Goal: Connect with others: Connect with other users

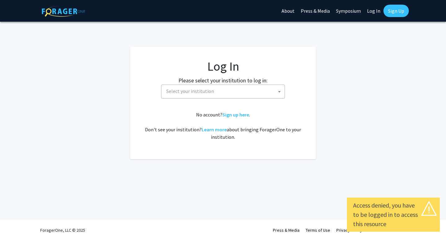
select select
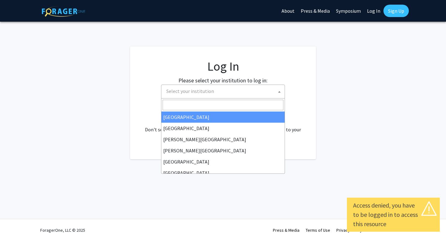
click at [198, 90] on span "Select your institution" at bounding box center [190, 91] width 48 height 6
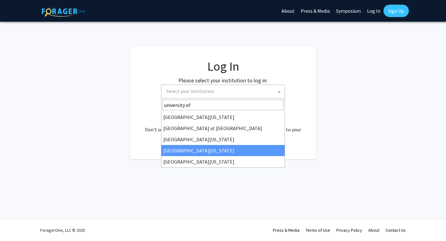
type input "university of"
select select "31"
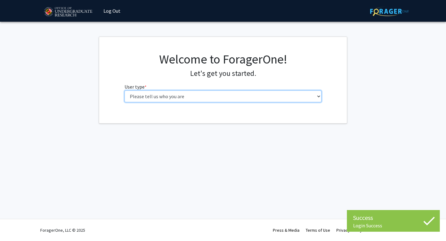
click at [209, 94] on select "Please tell us who you are Undergraduate Student Master's Student Doctoral Cand…" at bounding box center [222, 96] width 197 height 12
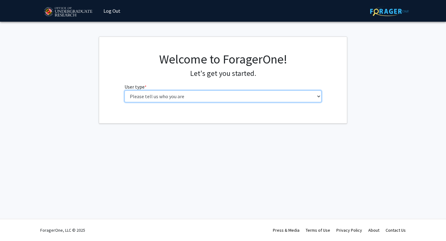
select select "1: undergrad"
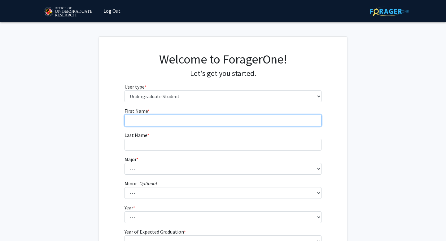
click at [215, 116] on input "First Name * required" at bounding box center [222, 120] width 197 height 12
type input "[PERSON_NAME]"
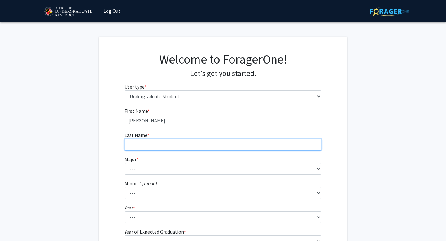
click at [136, 147] on input "Last Name * required" at bounding box center [222, 145] width 197 height 12
type input "[PERSON_NAME]"
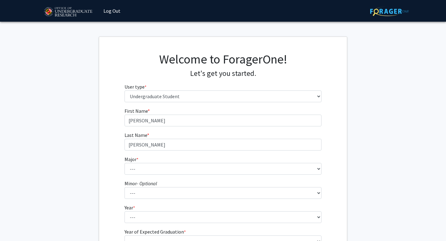
click at [124, 171] on div "First Name * required [PERSON_NAME] Last Name * required [PERSON_NAME] Major * …" at bounding box center [223, 185] width 206 height 157
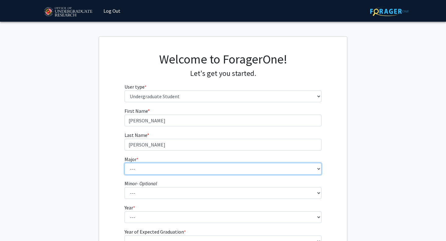
click at [132, 169] on select "--- Accounting Aerospace Engineering African American and Africana Studies Agri…" at bounding box center [222, 169] width 197 height 12
click at [153, 165] on select "--- Accounting Aerospace Engineering African American and Africana Studies Agri…" at bounding box center [222, 169] width 197 height 12
select select "33: 2334"
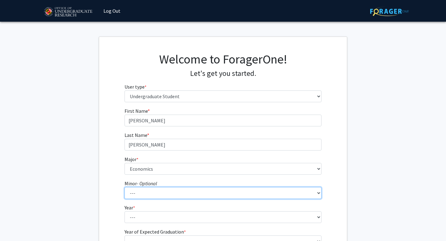
click at [148, 192] on select "--- Actuarial Mathematics Advanced Cybersecurity Experience for Students Africa…" at bounding box center [222, 193] width 197 height 12
select select "16: 1819"
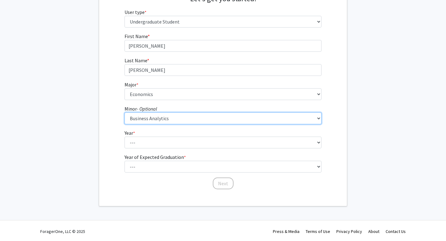
scroll to position [76, 0]
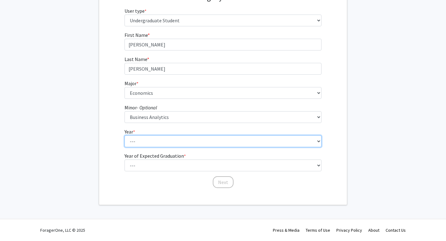
click at [136, 140] on select "--- First-year Sophomore Junior Senior Postbaccalaureate Certificate" at bounding box center [222, 141] width 197 height 12
select select "4: senior"
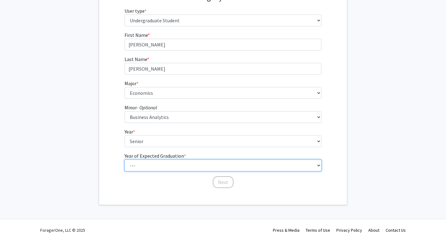
click at [139, 165] on select "--- 2025 2026 2027 2028 2029 2030 2031 2032 2033 2034" at bounding box center [222, 165] width 197 height 12
select select "2: 2026"
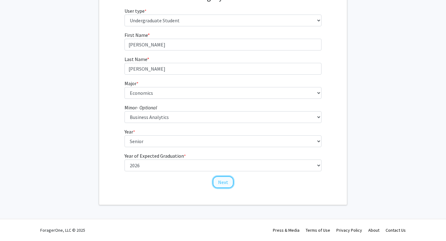
click at [222, 180] on button "Next" at bounding box center [223, 182] width 21 height 12
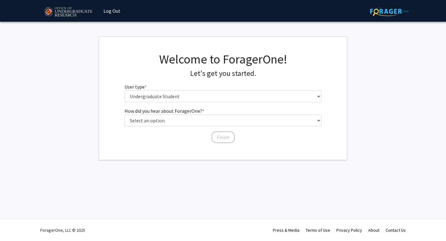
scroll to position [0, 0]
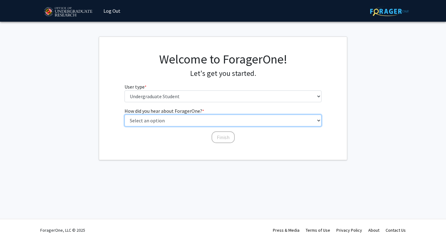
click at [207, 120] on select "Select an option Peer/student recommendation Faculty/staff recommendation Unive…" at bounding box center [222, 120] width 197 height 12
select select "2: faculty_recommendation"
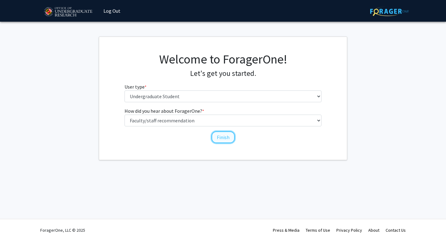
click at [221, 137] on button "Finish" at bounding box center [222, 137] width 23 height 12
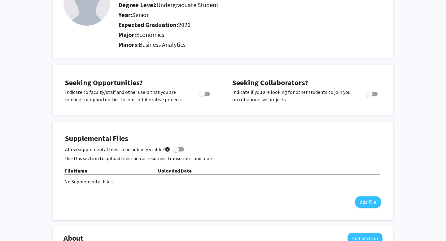
scroll to position [63, 0]
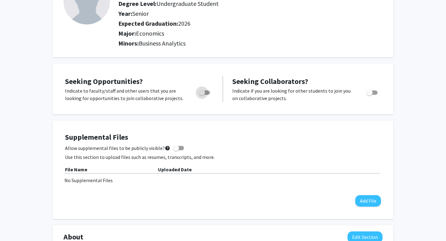
click at [203, 93] on span "Toggle" at bounding box center [202, 92] width 6 height 6
click at [202, 95] on input "Are you actively seeking opportunities?" at bounding box center [201, 95] width 0 height 0
checkbox input "true"
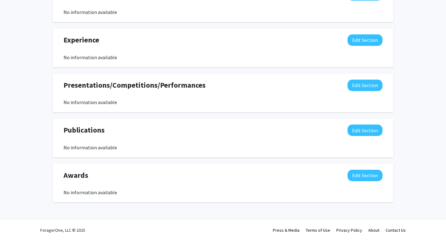
scroll to position [0, 0]
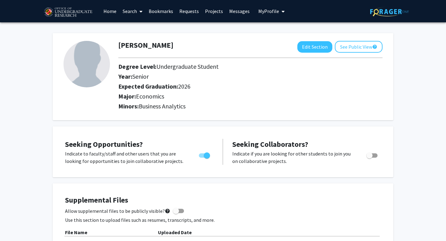
click at [206, 9] on link "Projects" at bounding box center [214, 11] width 24 height 22
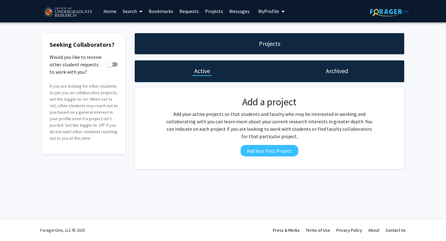
click at [120, 15] on link "Search" at bounding box center [132, 11] width 26 height 22
click at [105, 14] on link "Home" at bounding box center [109, 11] width 19 height 22
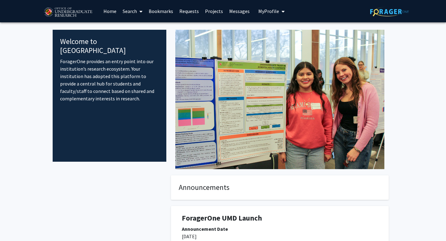
click at [137, 7] on link "Search" at bounding box center [132, 11] width 26 height 22
click at [132, 28] on span "Faculty/Staff" at bounding box center [141, 28] width 45 height 12
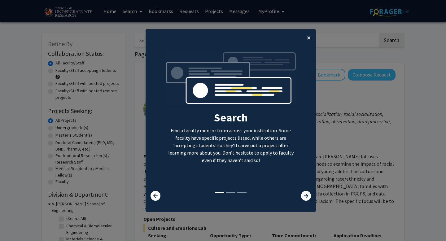
click at [305, 39] on button "×" at bounding box center [309, 37] width 14 height 17
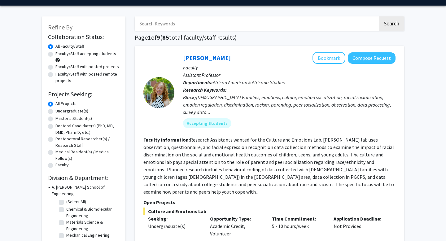
scroll to position [18, 0]
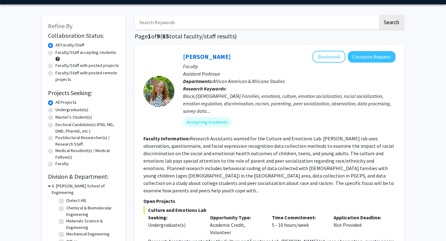
click at [55, 109] on label "Undergraduate(s)" at bounding box center [71, 109] width 33 height 6
click at [55, 109] on input "Undergraduate(s)" at bounding box center [57, 108] width 4 height 4
radio input "true"
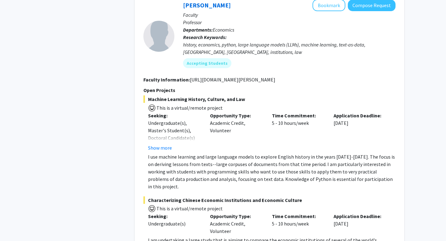
scroll to position [1417, 0]
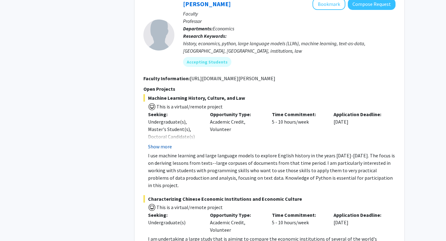
click at [166, 143] on button "Show more" at bounding box center [160, 146] width 24 height 7
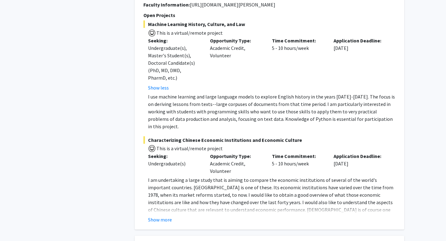
scroll to position [1496, 0]
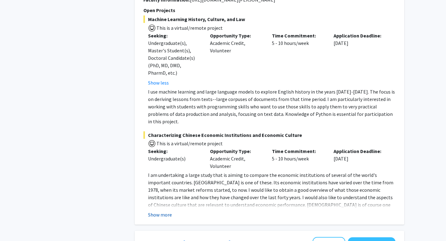
click at [153, 211] on button "Show more" at bounding box center [160, 214] width 24 height 7
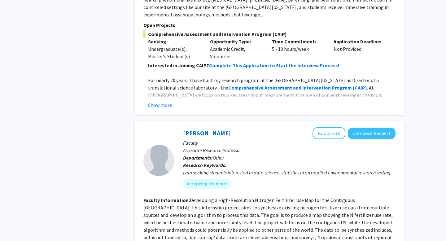
scroll to position [2955, 0]
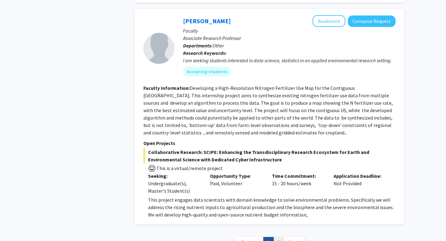
click at [274, 237] on link "2" at bounding box center [278, 242] width 11 height 11
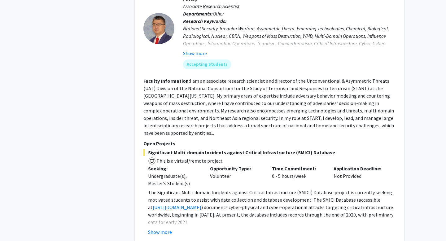
scroll to position [1102, 0]
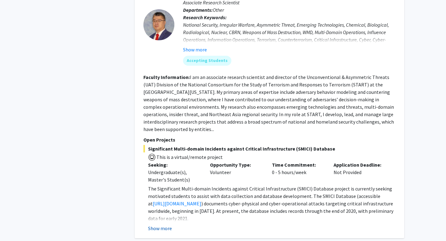
click at [159, 224] on button "Show more" at bounding box center [160, 227] width 24 height 7
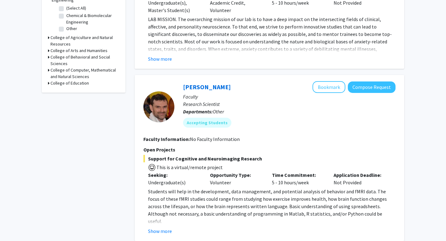
scroll to position [210, 0]
click at [160, 229] on div "[PERSON_NAME] Bookmark Compose Request Faculty Research Scientist Departments: …" at bounding box center [269, 158] width 269 height 166
click at [160, 227] on button "Show more" at bounding box center [160, 230] width 24 height 7
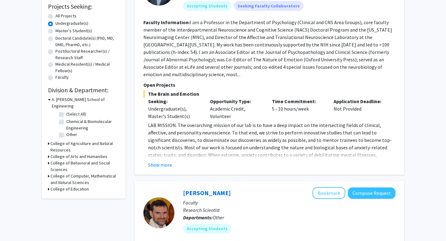
scroll to position [0, 0]
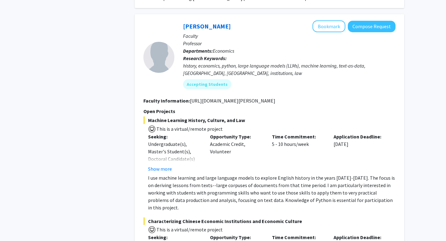
scroll to position [1393, 0]
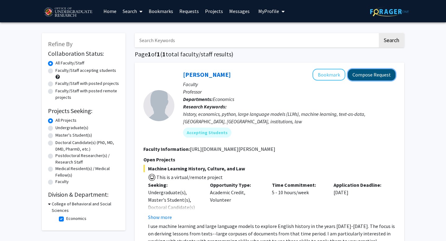
click at [387, 76] on button "Compose Request" at bounding box center [371, 74] width 48 height 11
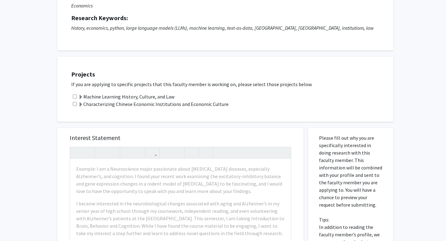
scroll to position [74, 0]
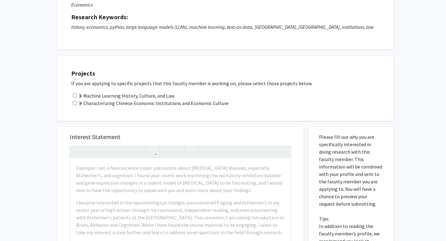
click at [75, 97] on input "checkbox" at bounding box center [75, 95] width 4 height 4
checkbox input "true"
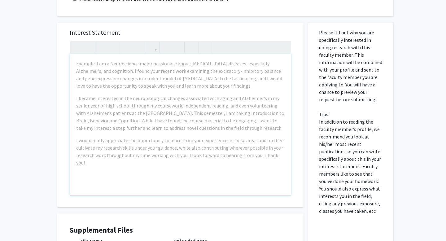
scroll to position [0, 0]
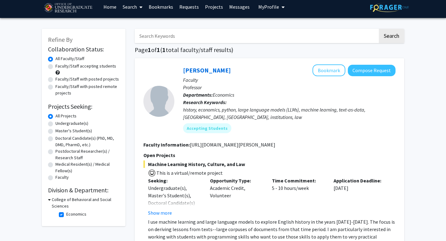
scroll to position [6, 0]
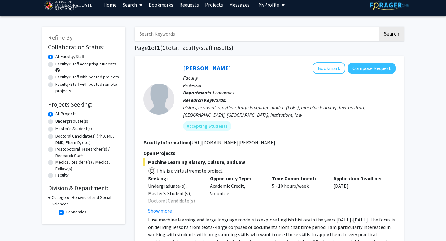
click at [291, 142] on section "Faculty Information: http://www.econweb.umd.edu/~murrell/" at bounding box center [269, 142] width 252 height 7
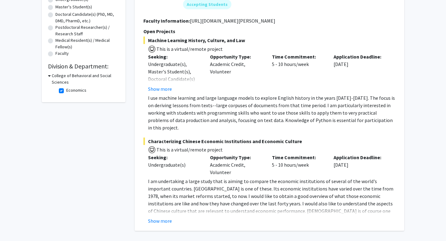
scroll to position [130, 0]
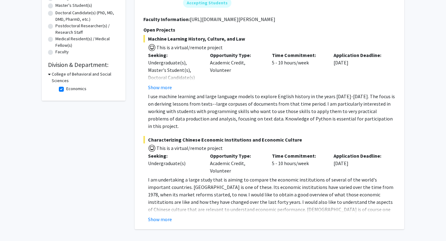
click at [148, 216] on div "Peter Murrell Bookmark Compose Request Faculty Professor Departments: Economics…" at bounding box center [269, 81] width 269 height 296
click at [153, 215] on button "Show more" at bounding box center [160, 218] width 24 height 7
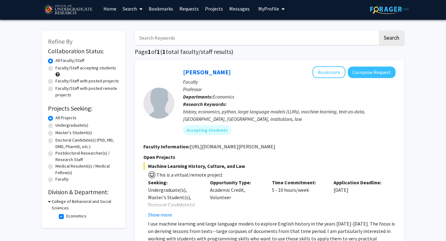
scroll to position [0, 0]
